Goal: Task Accomplishment & Management: Manage account settings

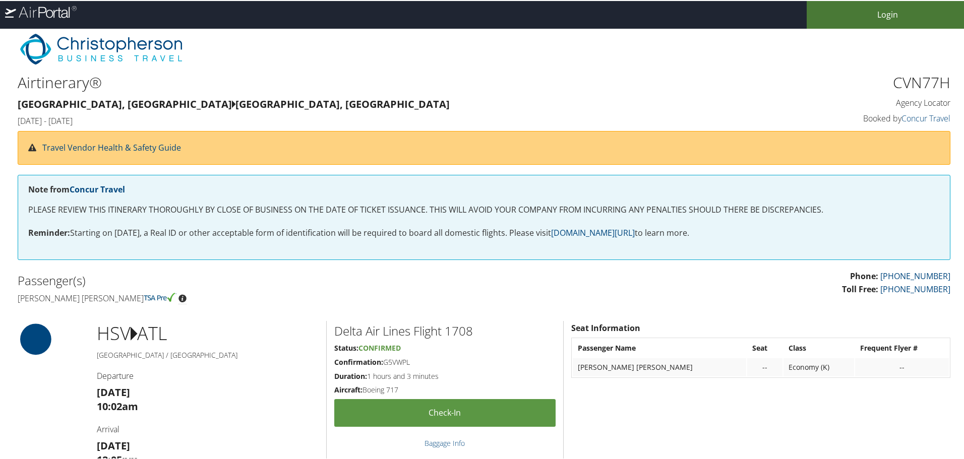
click at [880, 21] on link "Login" at bounding box center [887, 14] width 161 height 28
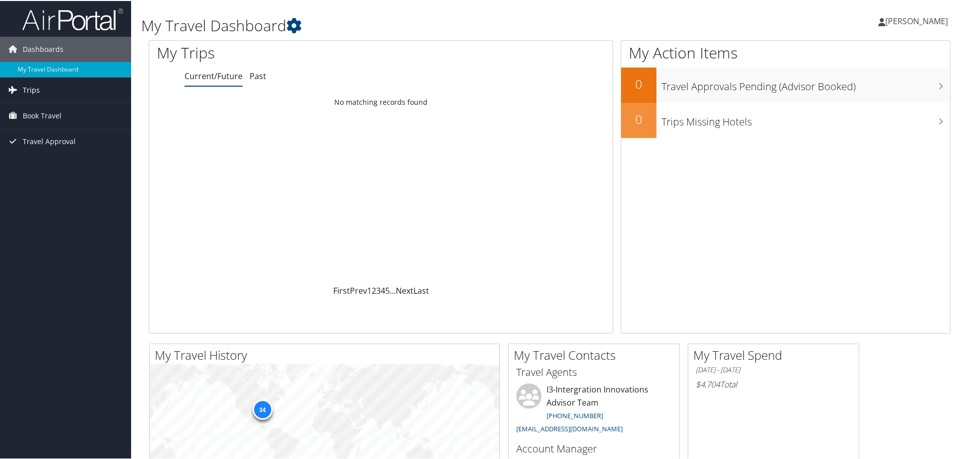
click at [71, 89] on link "Trips" at bounding box center [65, 89] width 131 height 25
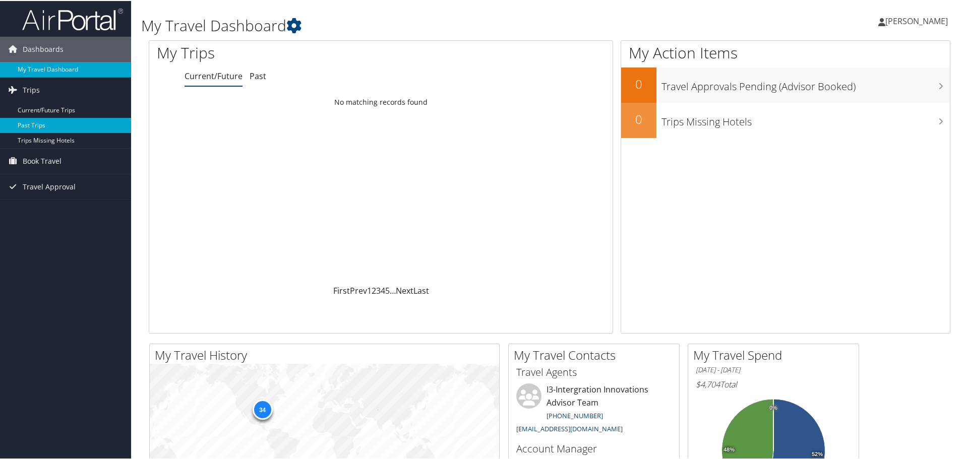
click at [64, 124] on link "Past Trips" at bounding box center [65, 124] width 131 height 15
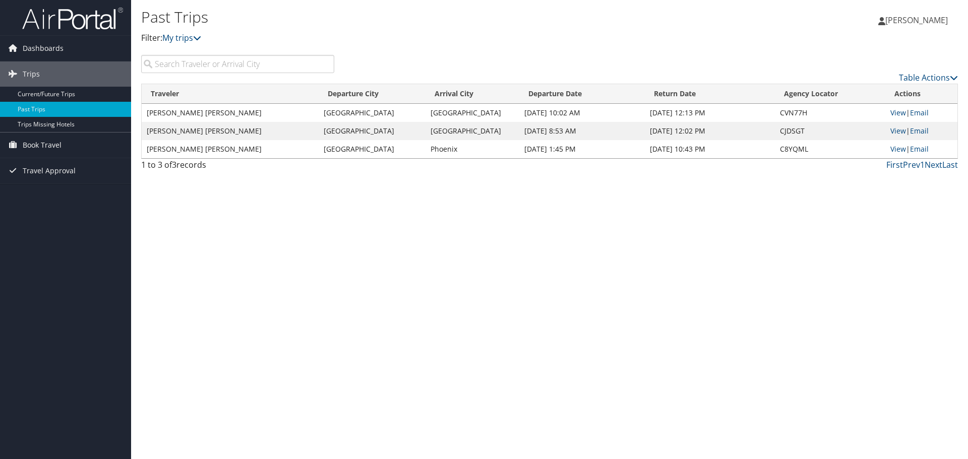
click at [910, 16] on span "George Coppel" at bounding box center [916, 20] width 63 height 11
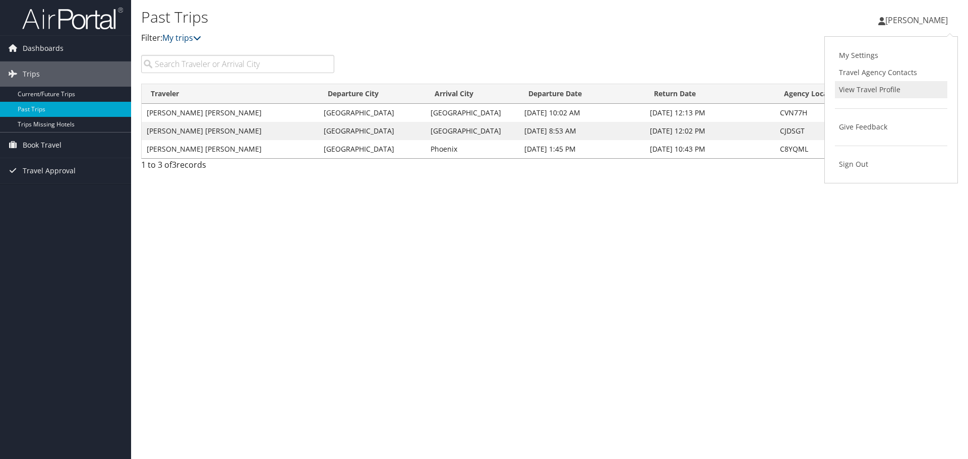
click at [878, 91] on link "View Travel Profile" at bounding box center [891, 89] width 112 height 17
